Goal: Entertainment & Leisure: Consume media (video, audio)

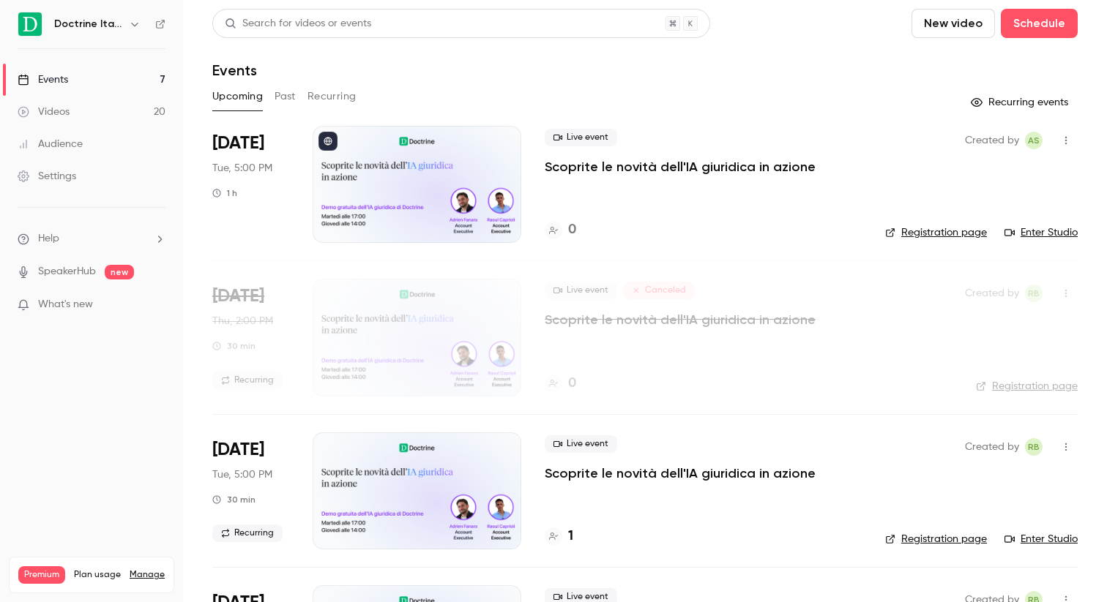
click at [97, 116] on link "Videos 20" at bounding box center [91, 112] width 183 height 32
